Goal: Find specific page/section

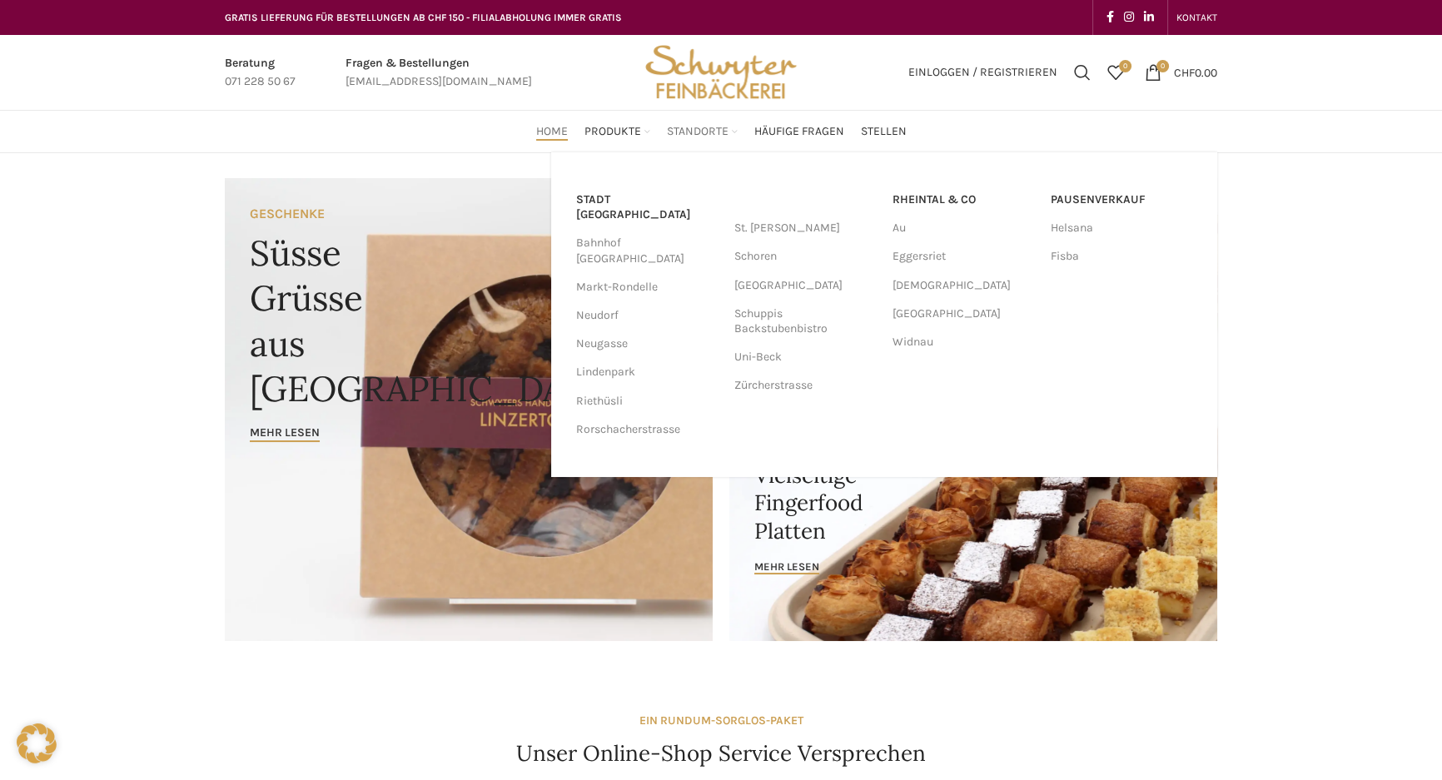
click at [688, 121] on link "Standorte" at bounding box center [702, 131] width 71 height 33
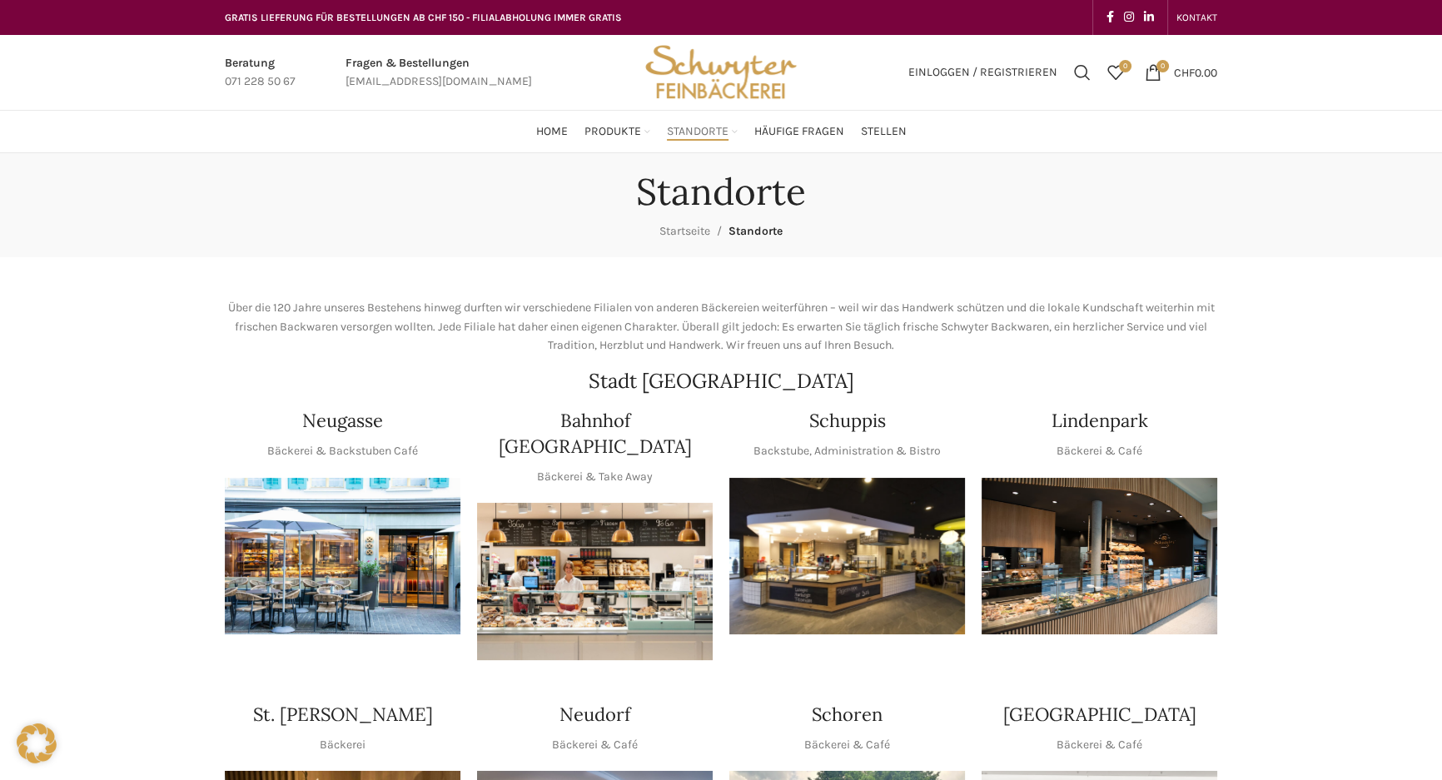
click at [872, 552] on img "1 / 1" at bounding box center [847, 556] width 236 height 157
